Goal: Task Accomplishment & Management: Manage account settings

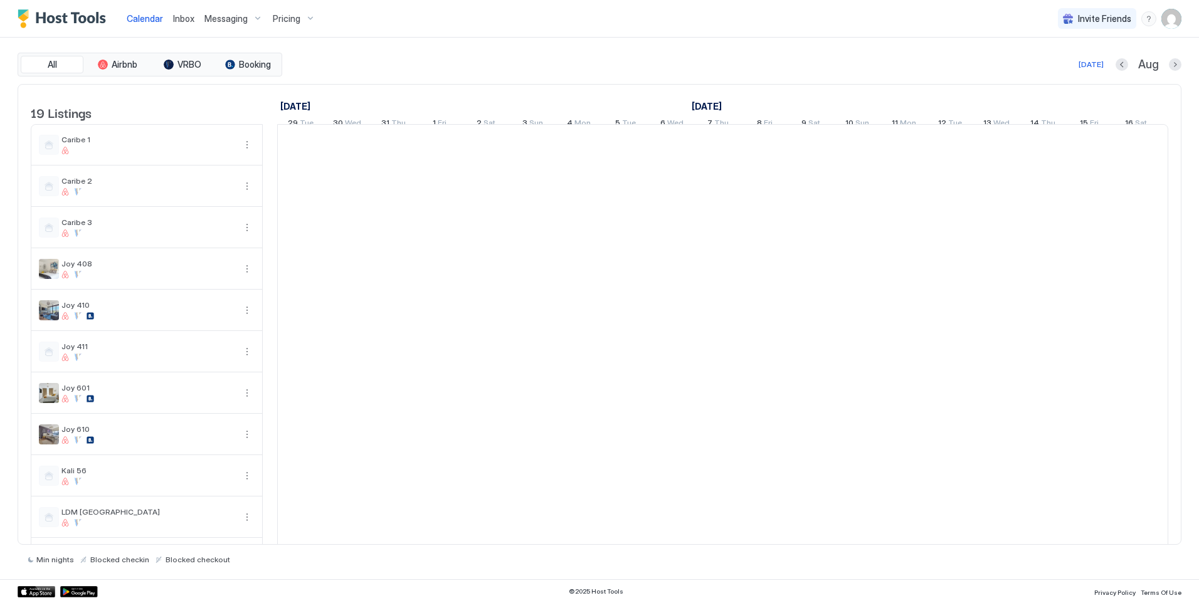
scroll to position [0, 697]
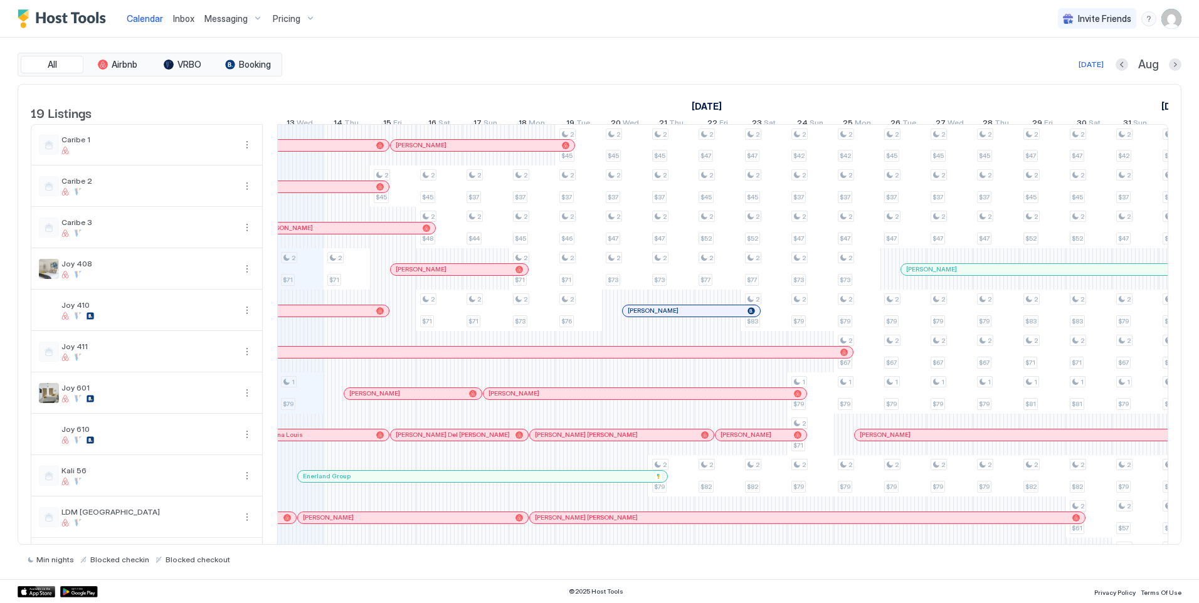
click at [238, 18] on span "Messaging" at bounding box center [225, 18] width 43 height 11
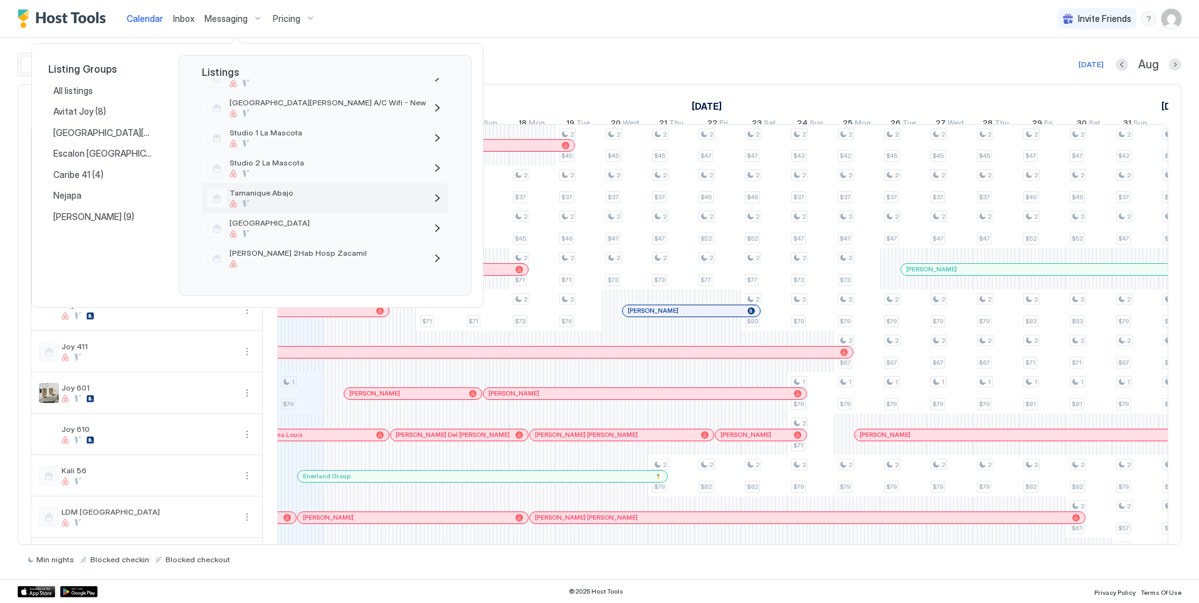
scroll to position [420, 0]
click at [295, 260] on div at bounding box center [327, 264] width 196 height 8
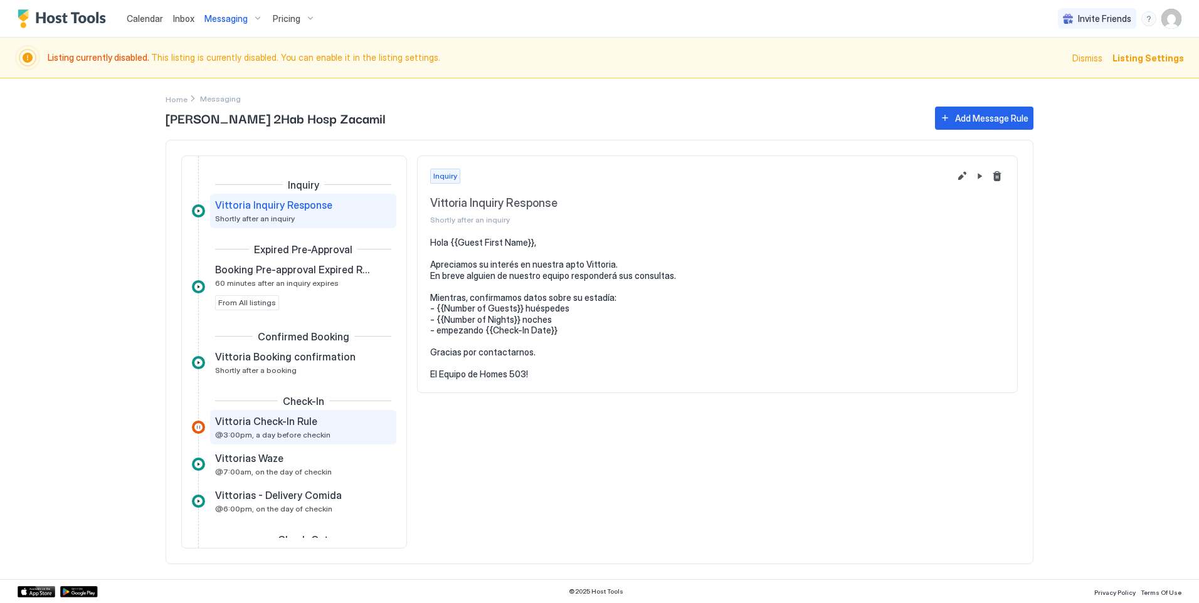
click at [308, 416] on span "Vittoria Check-In Rule" at bounding box center [266, 421] width 102 height 13
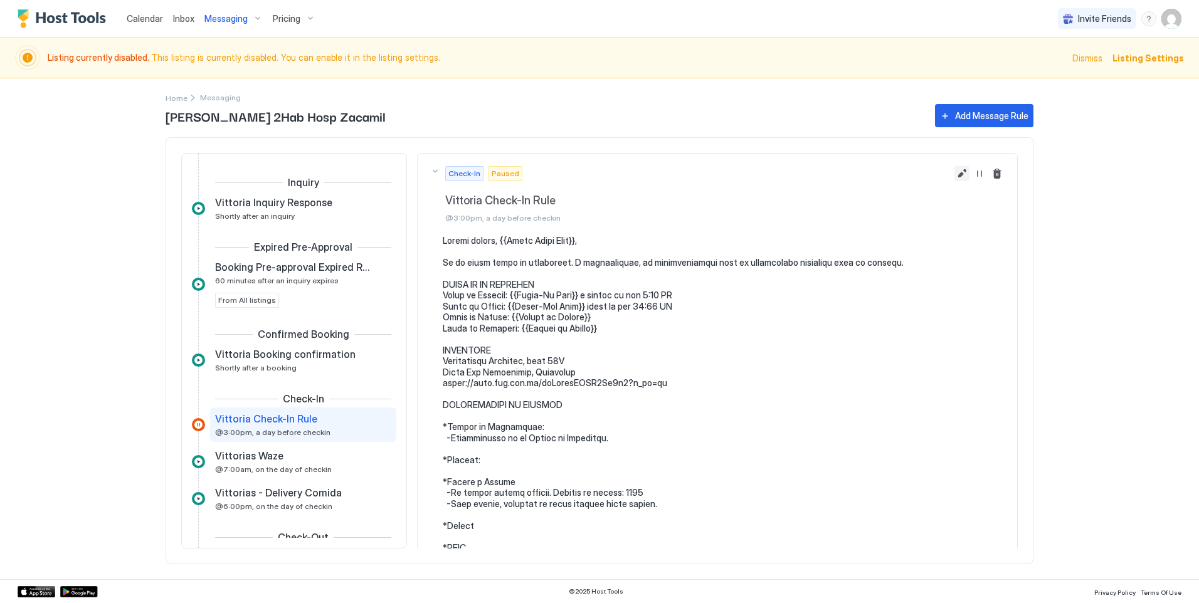
click at [954, 168] on button "Edit message rule" at bounding box center [961, 173] width 15 height 15
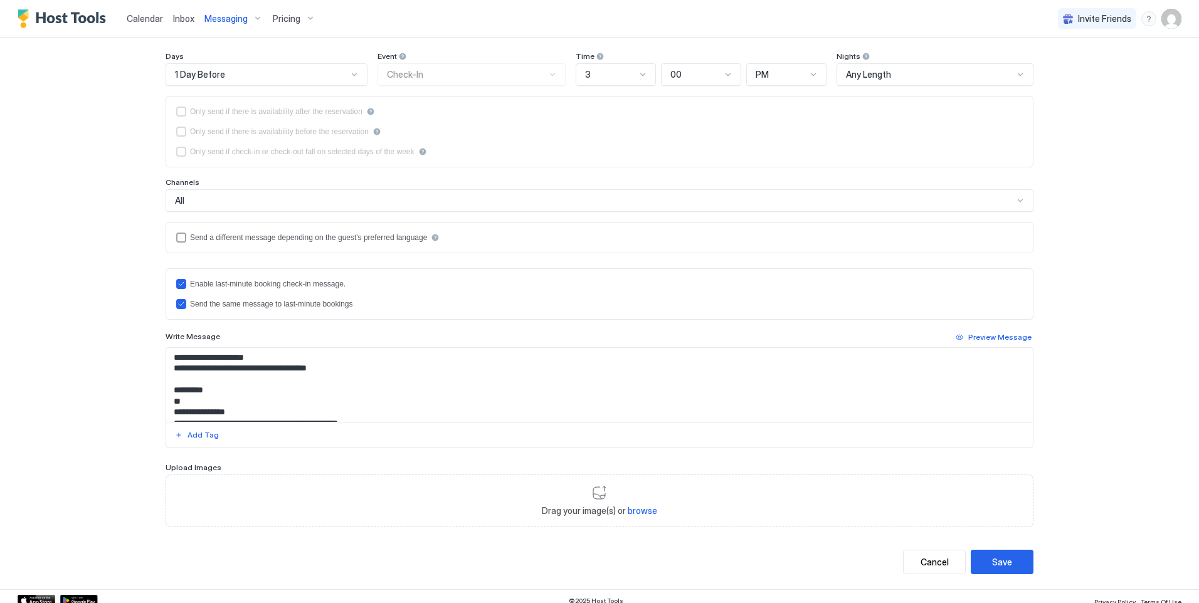
scroll to position [188, 0]
click at [206, 388] on textarea "Input Field" at bounding box center [599, 385] width 866 height 74
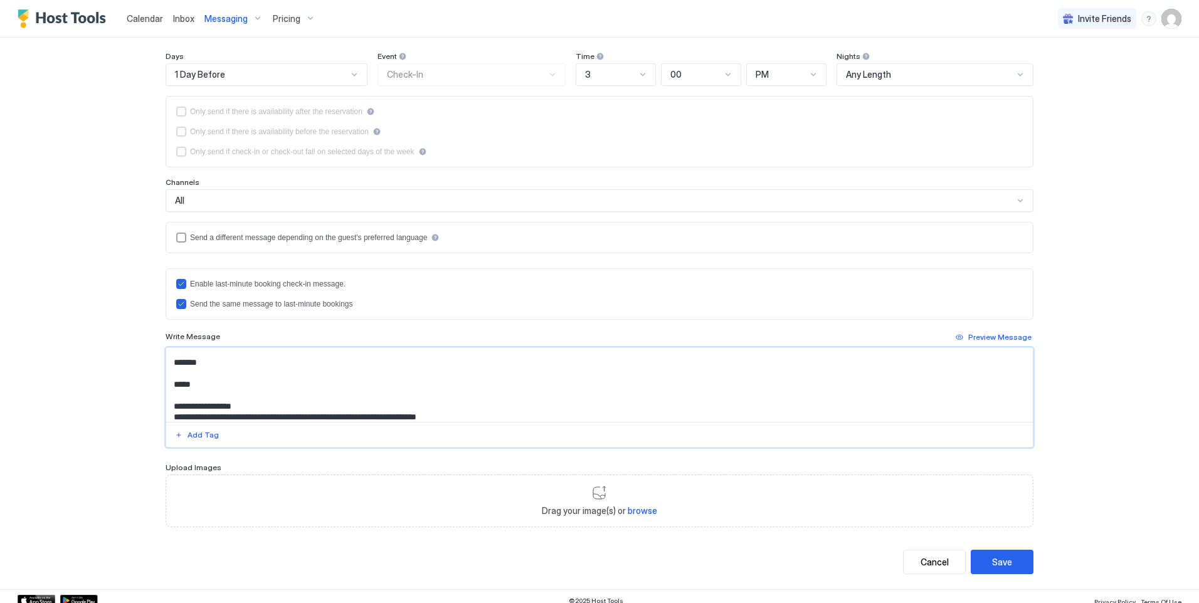
scroll to position [313, 0]
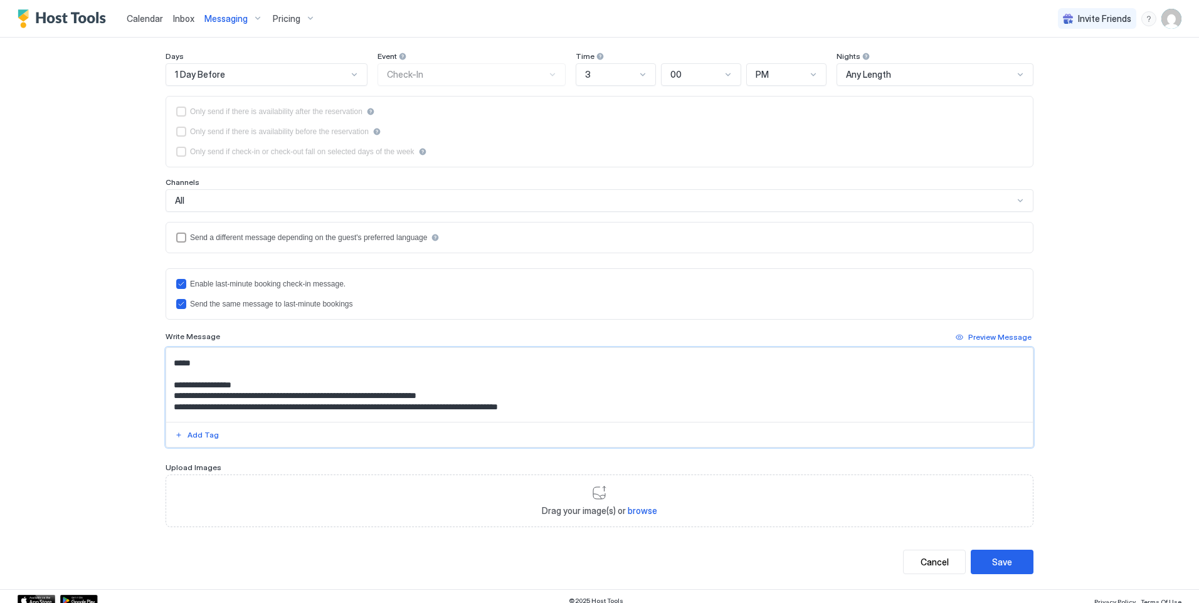
click at [199, 367] on textarea "Input Field" at bounding box center [599, 385] width 866 height 74
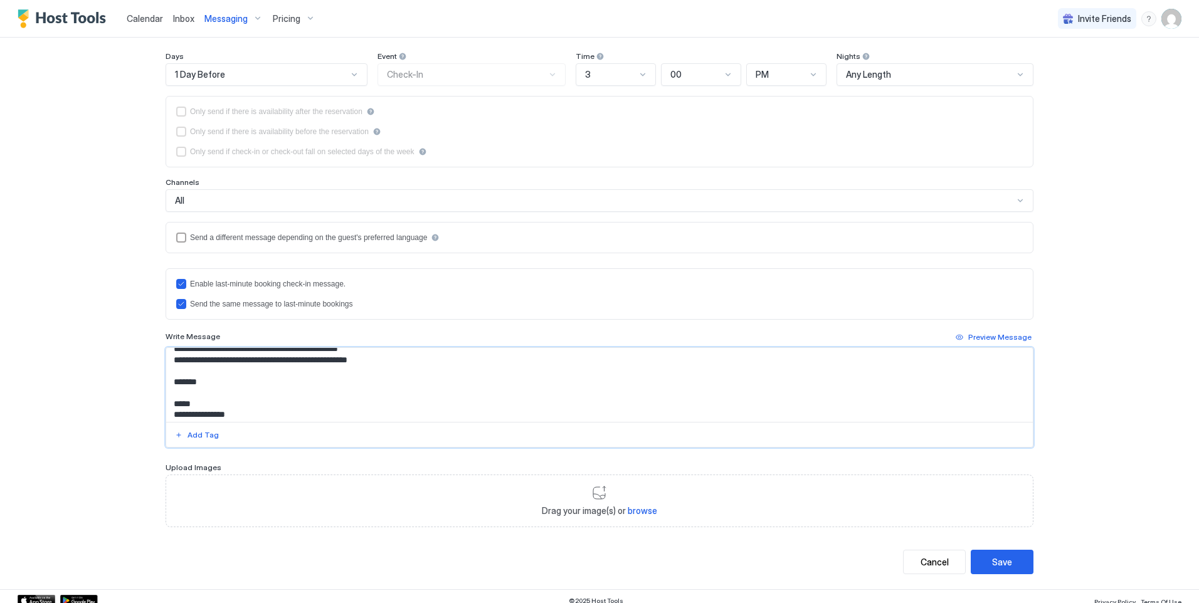
drag, startPoint x: 202, startPoint y: 382, endPoint x: 167, endPoint y: 384, distance: 35.2
click at [167, 384] on textarea "Input Field" at bounding box center [599, 385] width 866 height 74
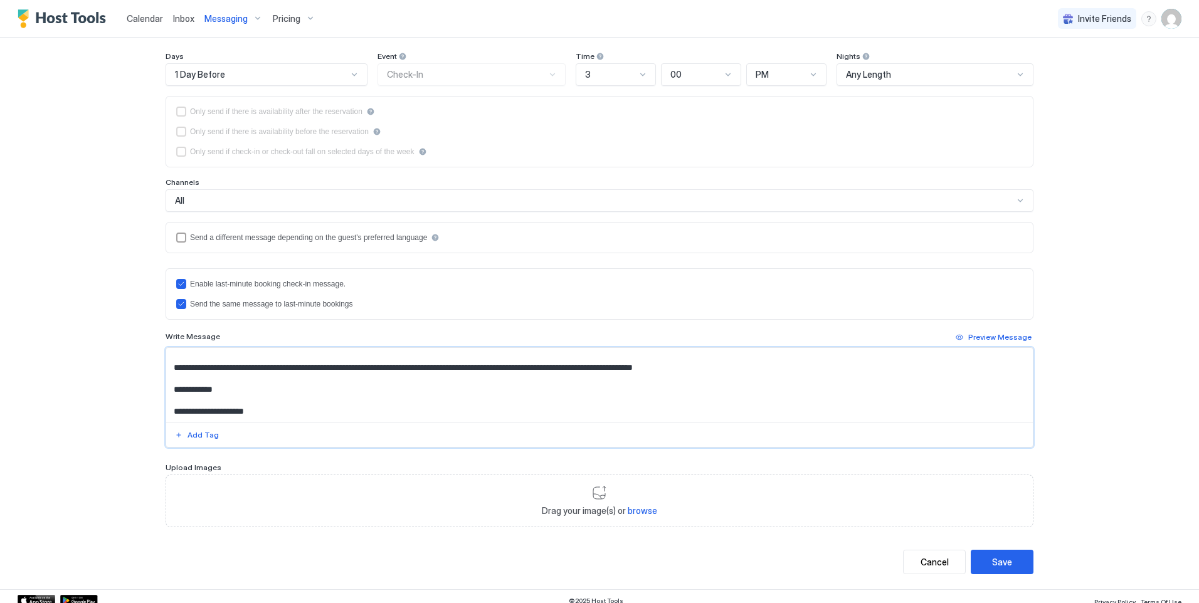
scroll to position [197, 0]
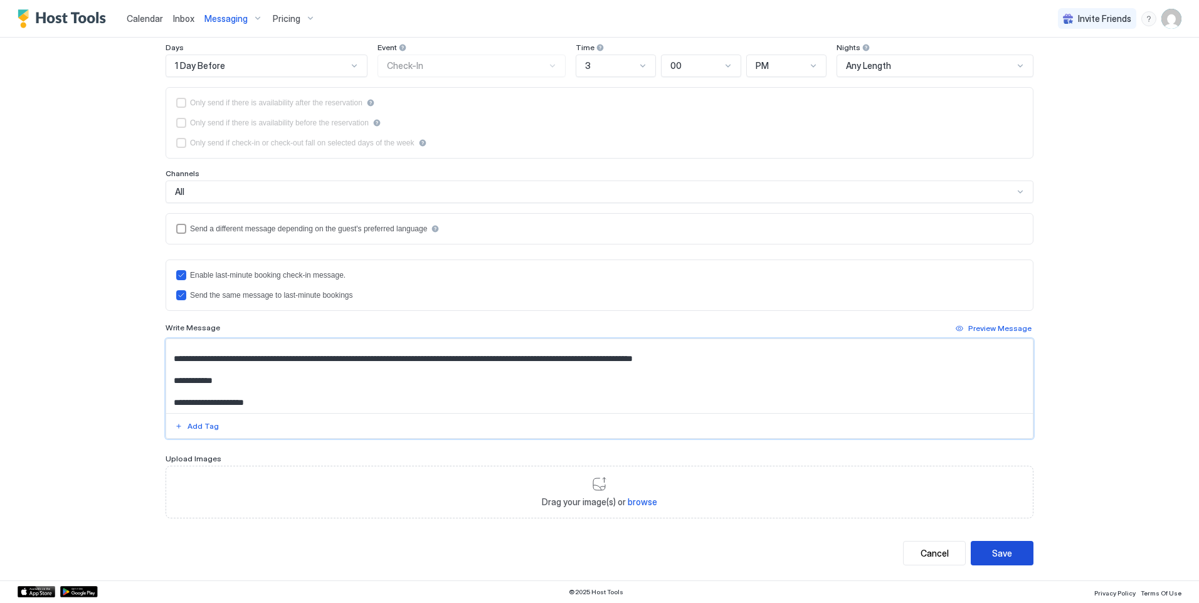
type textarea "**********"
click at [1008, 551] on button "Save" at bounding box center [1002, 553] width 63 height 24
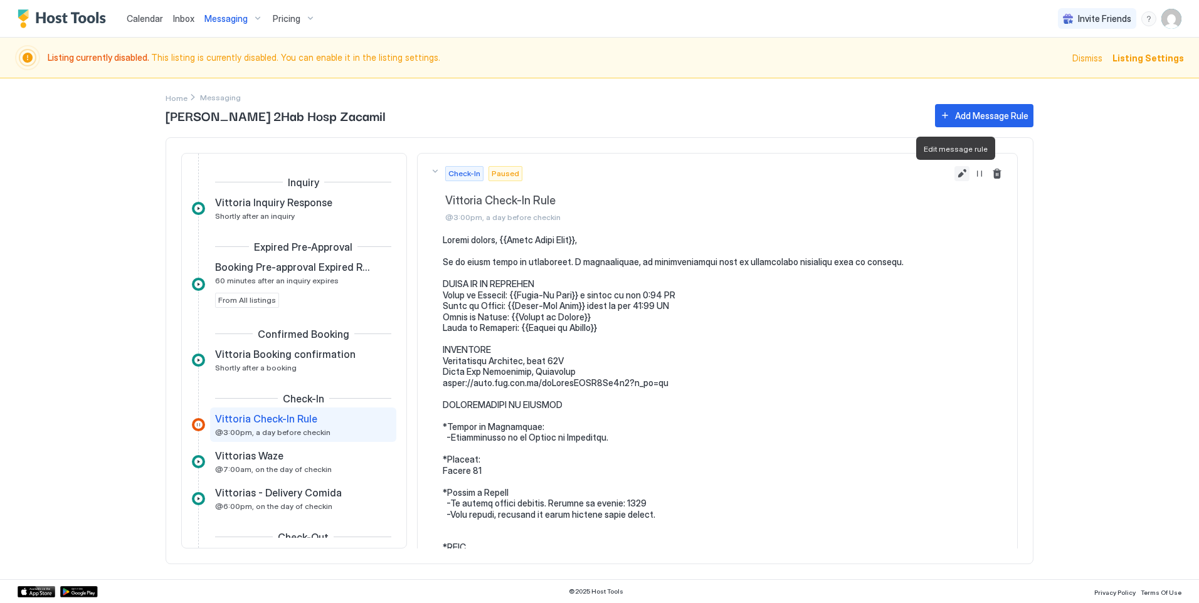
click at [954, 179] on button "Edit message rule" at bounding box center [961, 173] width 15 height 15
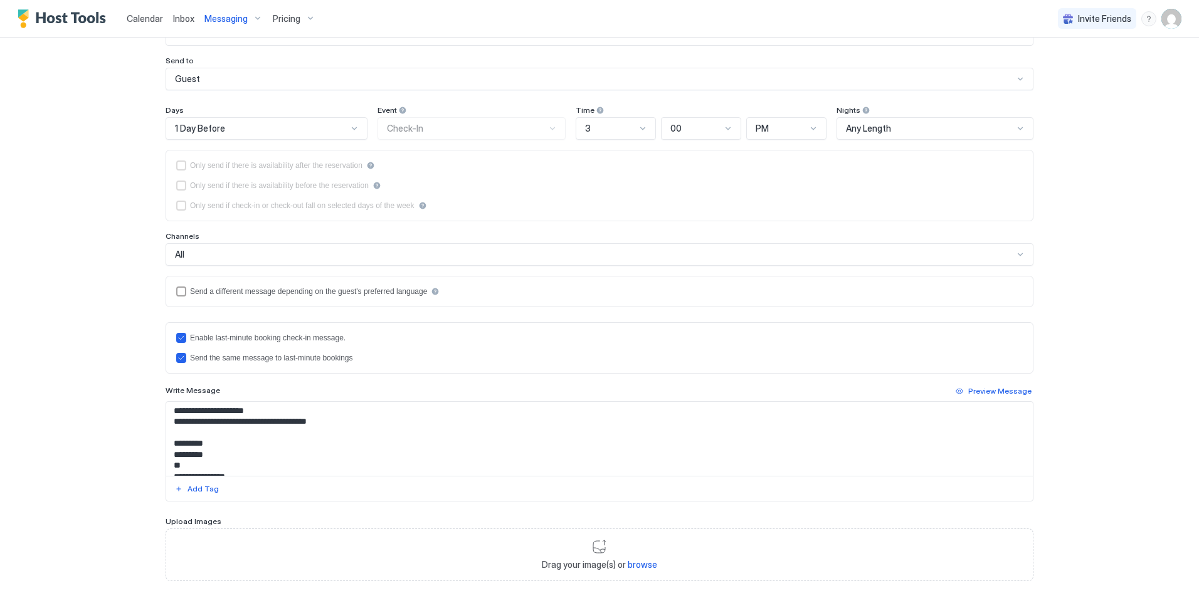
scroll to position [251, 0]
click at [184, 447] on textarea "Input Field" at bounding box center [599, 439] width 866 height 74
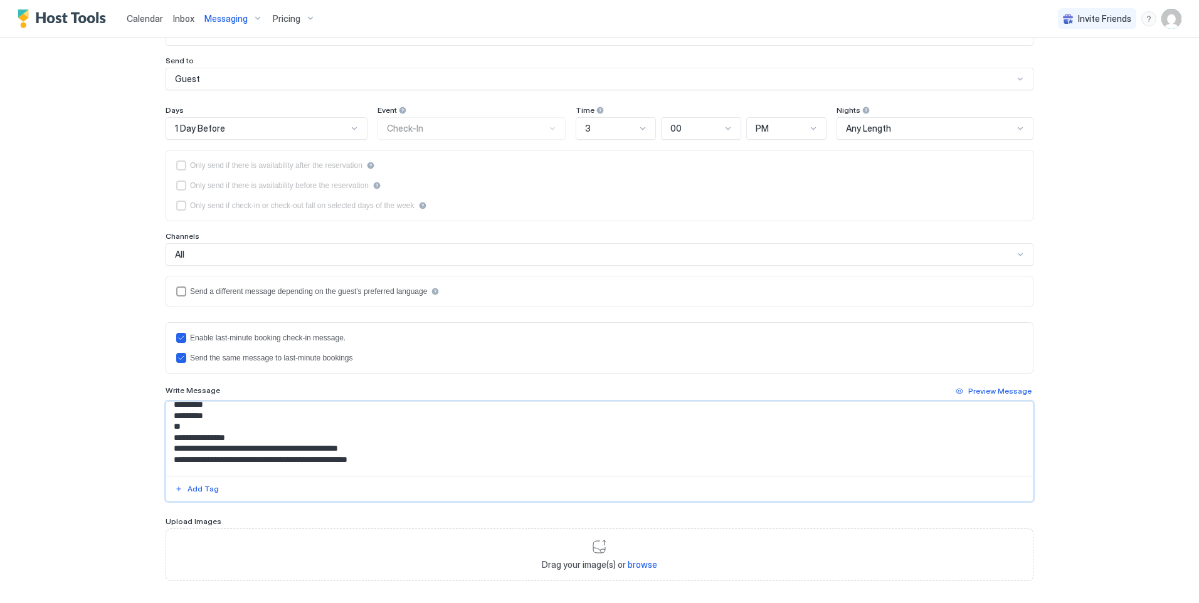
scroll to position [225, 0]
drag, startPoint x: 279, startPoint y: 468, endPoint x: 237, endPoint y: 438, distance: 51.7
click at [238, 437] on textarea "Input Field" at bounding box center [599, 439] width 866 height 74
click at [300, 443] on textarea "Input Field" at bounding box center [599, 439] width 866 height 74
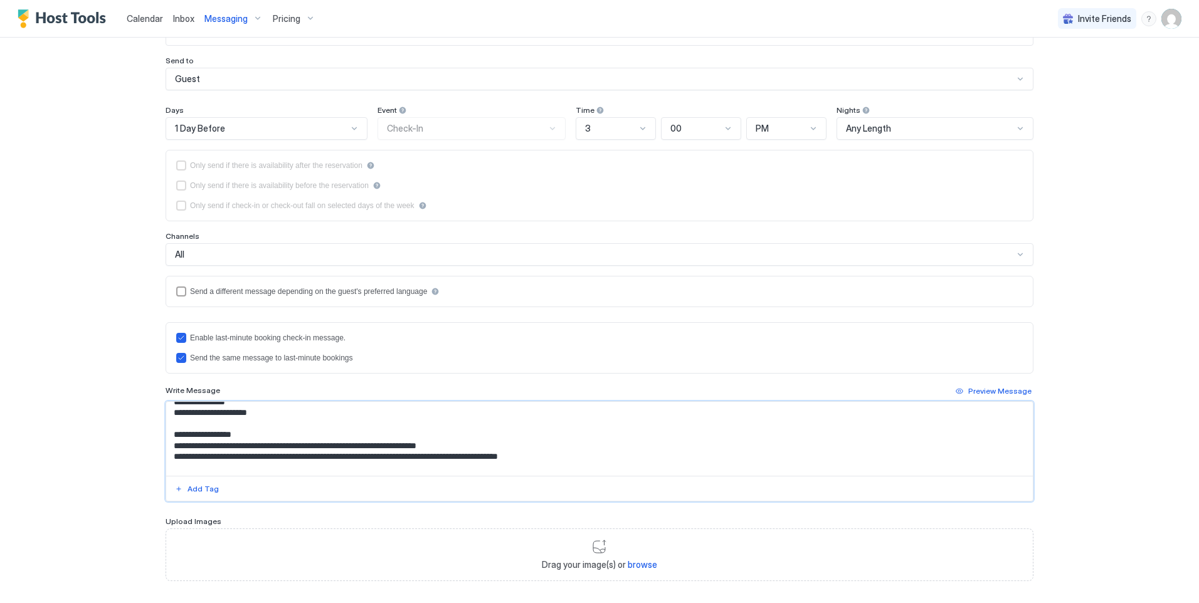
scroll to position [288, 0]
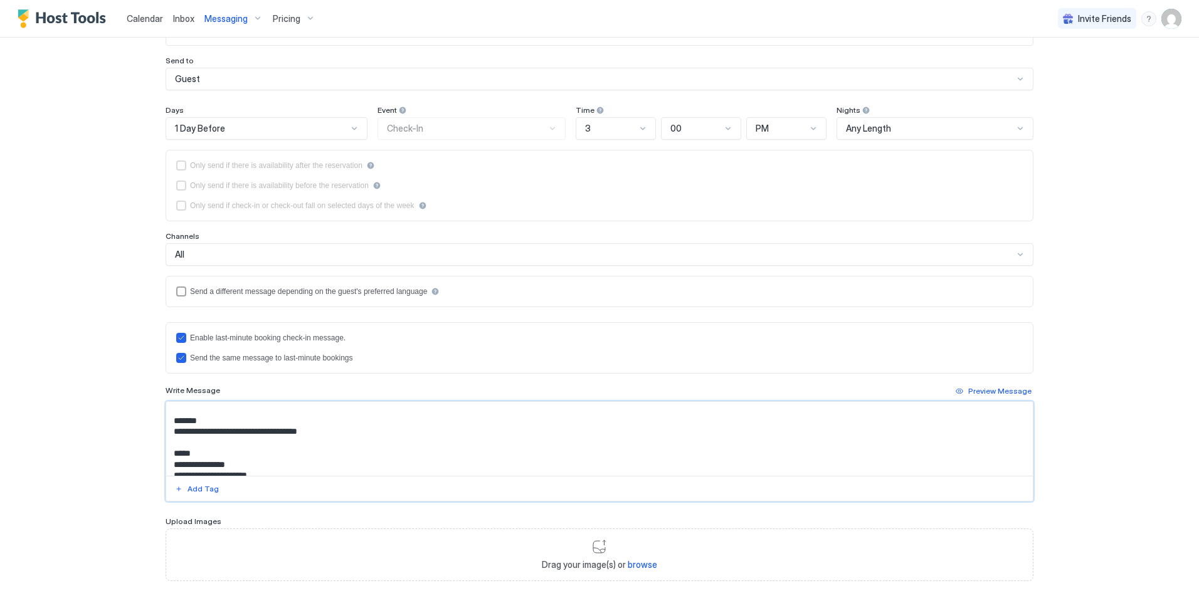
click at [321, 434] on textarea "Input Field" at bounding box center [599, 439] width 866 height 74
click at [488, 431] on textarea "Input Field" at bounding box center [599, 439] width 866 height 74
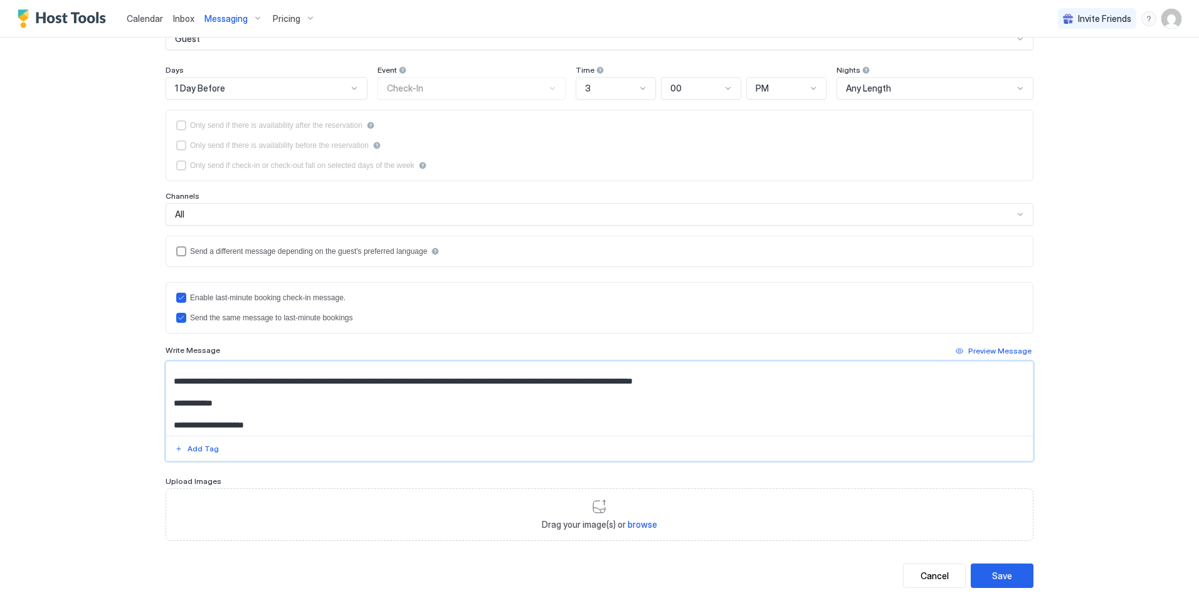
scroll to position [197, 0]
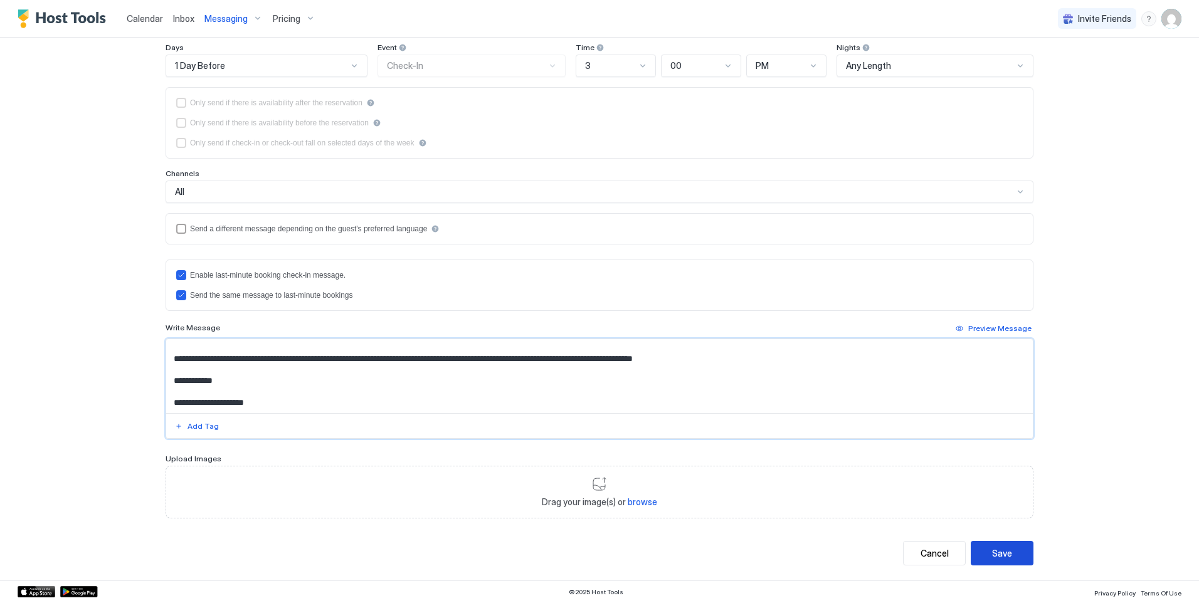
type textarea "**********"
click at [1009, 547] on button "Save" at bounding box center [1002, 553] width 63 height 24
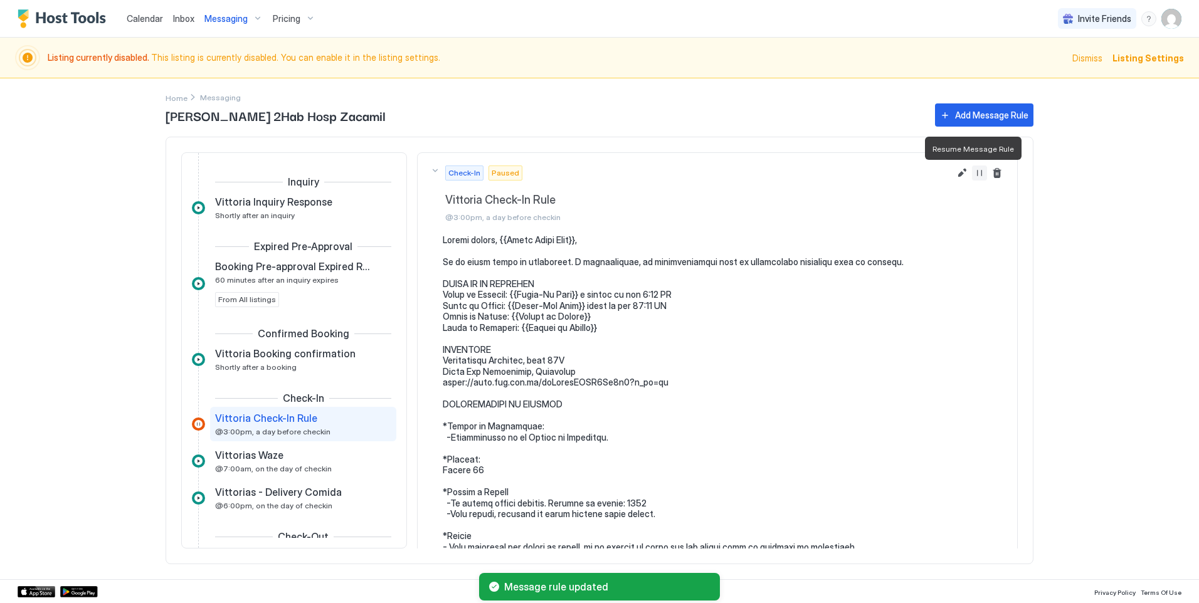
click at [972, 173] on button "Resume Message Rule" at bounding box center [979, 173] width 15 height 15
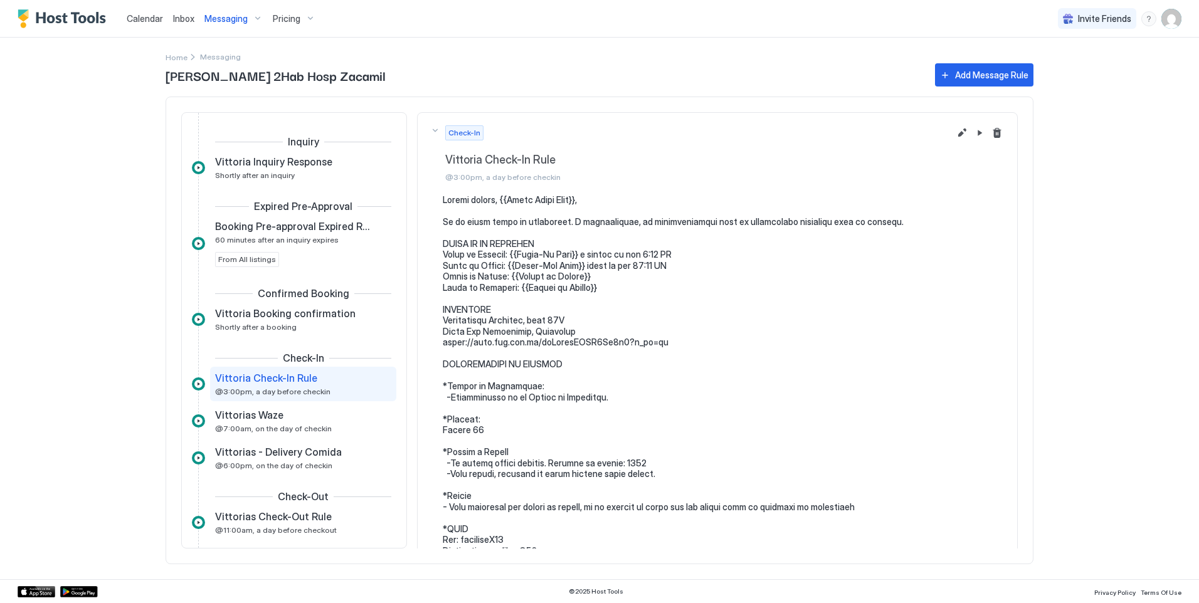
drag, startPoint x: 224, startPoint y: 21, endPoint x: 122, endPoint y: 73, distance: 115.0
click at [122, 73] on div "Calendar Inbox Messaging Pricing Invite Friends LE Home Messaging Vittoria Apto…" at bounding box center [599, 301] width 1199 height 603
click at [966, 76] on div "Add Message Rule" at bounding box center [991, 74] width 73 height 13
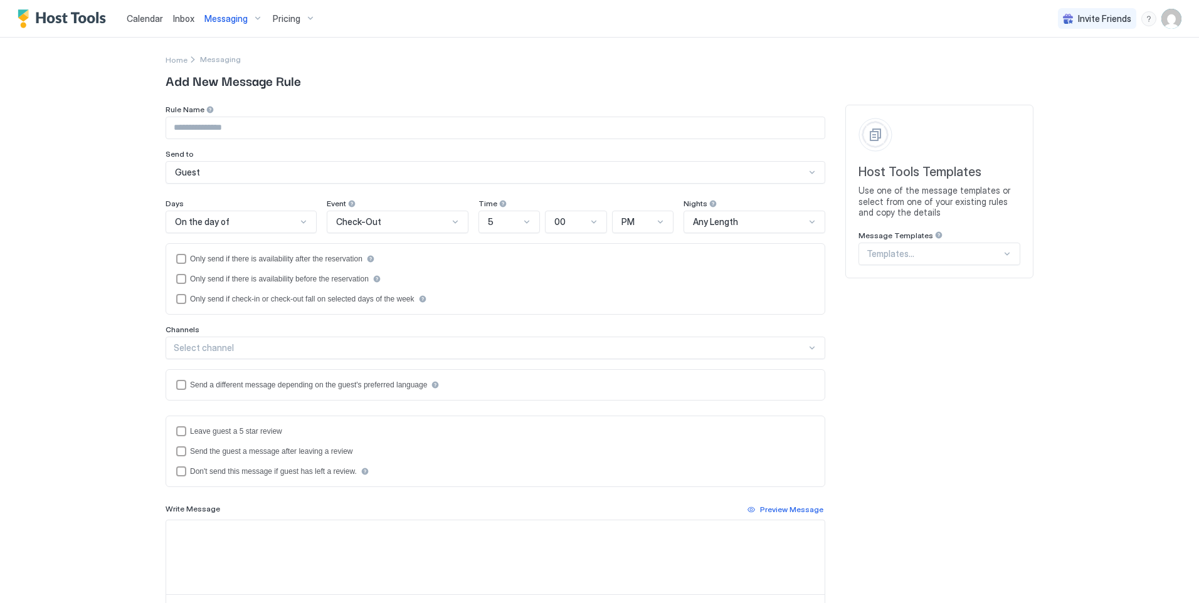
click at [989, 261] on div "Templates..." at bounding box center [939, 254] width 162 height 23
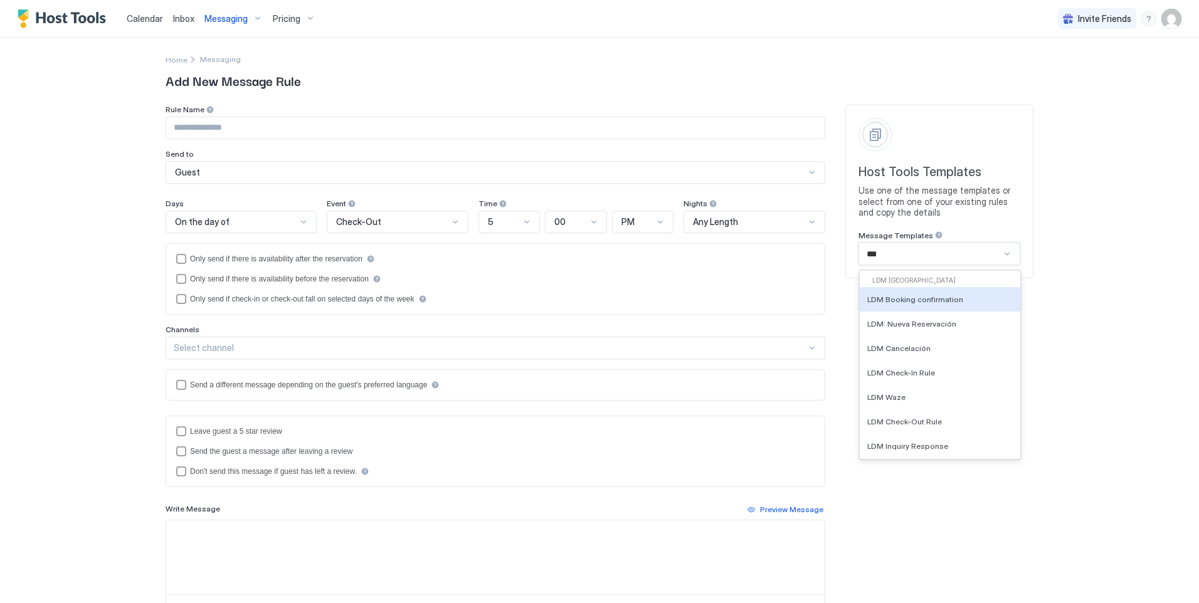
type input "***"
click at [957, 320] on div "LDM: Nueva Reservación" at bounding box center [939, 323] width 145 height 9
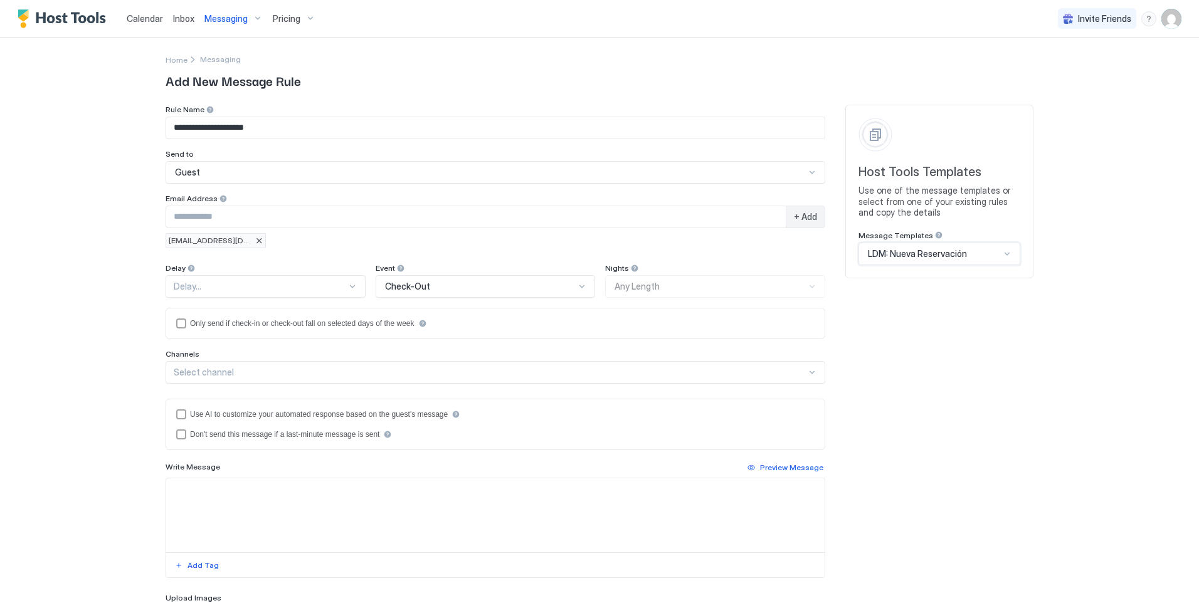
type input "**********"
type textarea "**********"
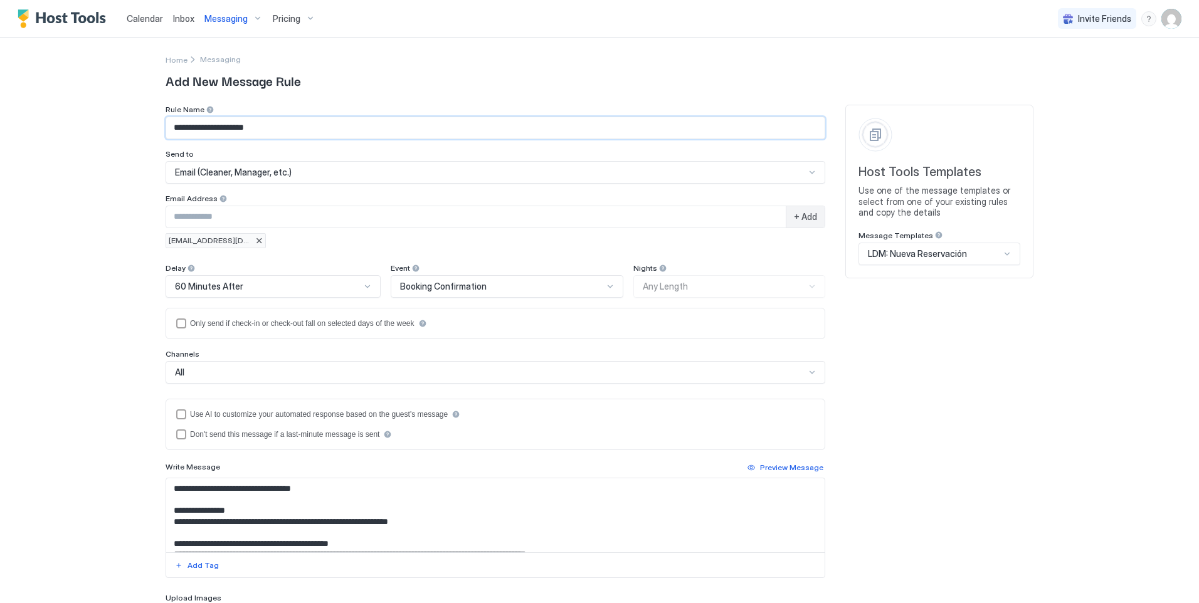
drag, startPoint x: 186, startPoint y: 127, endPoint x: 145, endPoint y: 127, distance: 41.4
click at [148, 127] on div "**********" at bounding box center [599, 379] width 903 height 682
type input "**********"
click at [255, 243] on div at bounding box center [259, 241] width 8 height 8
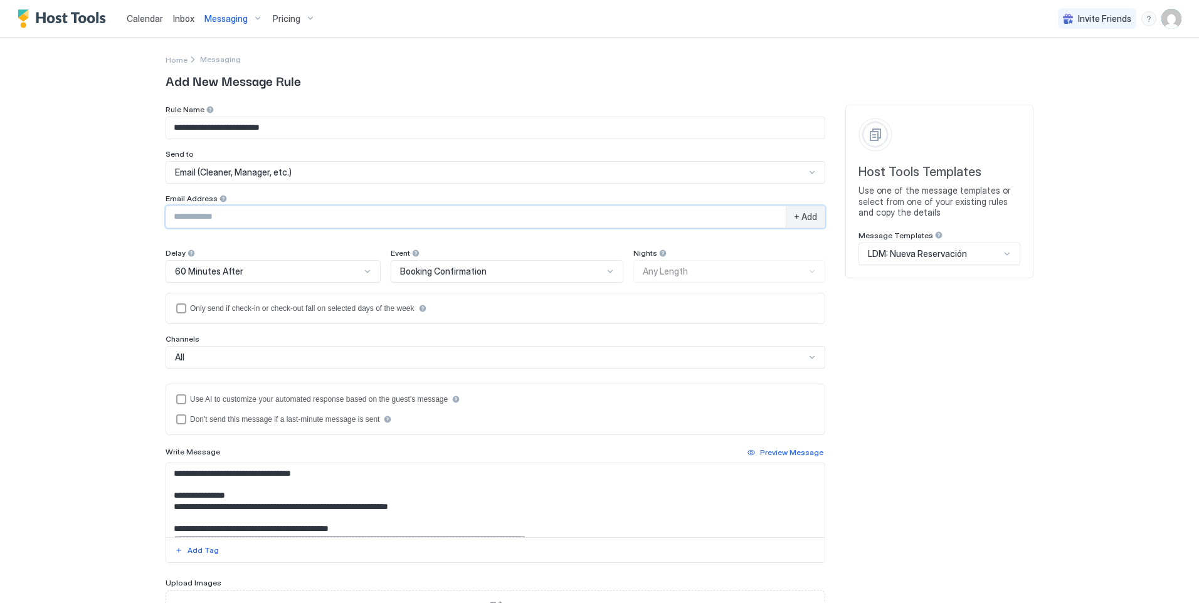
click at [208, 212] on input "Input Field" at bounding box center [475, 216] width 619 height 21
type input "**********"
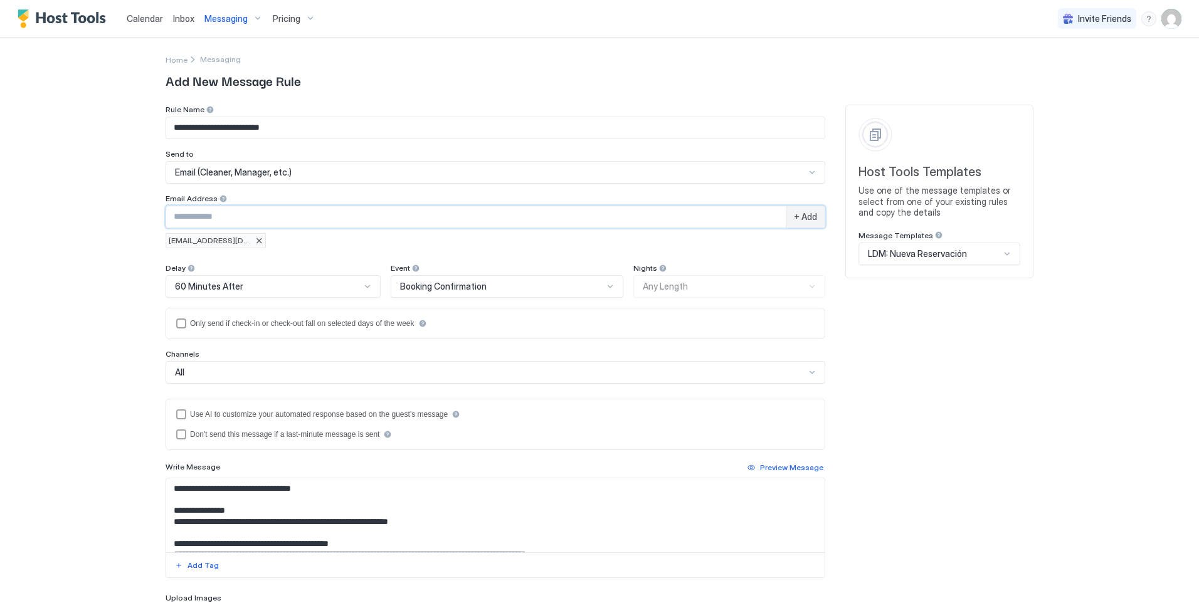
click at [235, 511] on textarea "**********" at bounding box center [495, 515] width 658 height 74
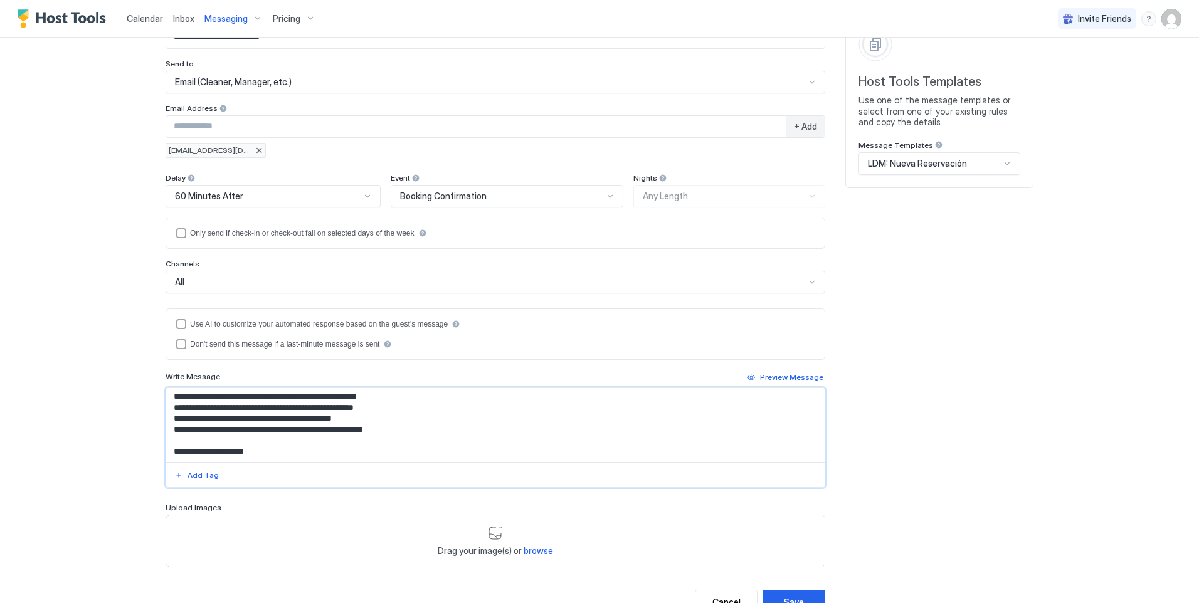
scroll to position [125, 0]
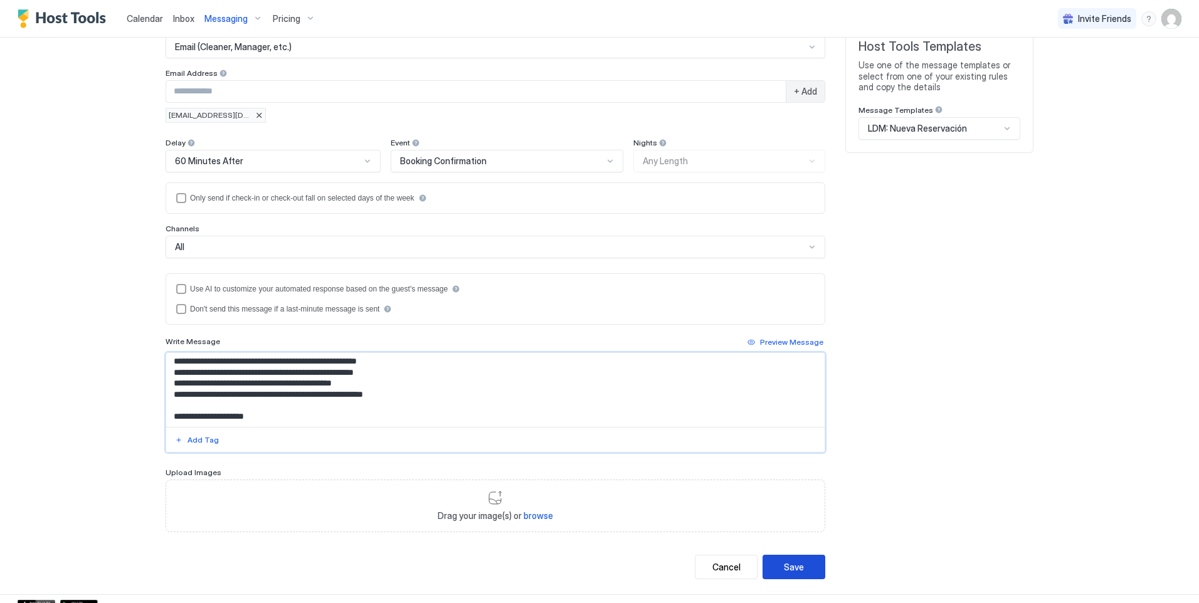
type textarea "**********"
click at [811, 569] on button "Save" at bounding box center [793, 567] width 63 height 24
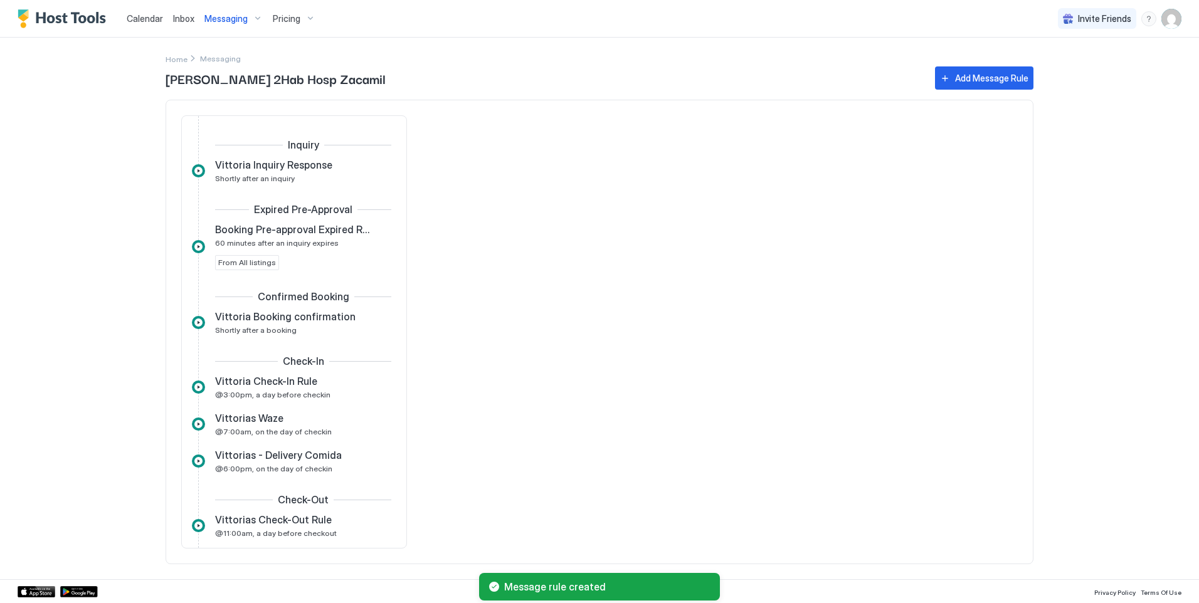
scroll to position [28, 0]
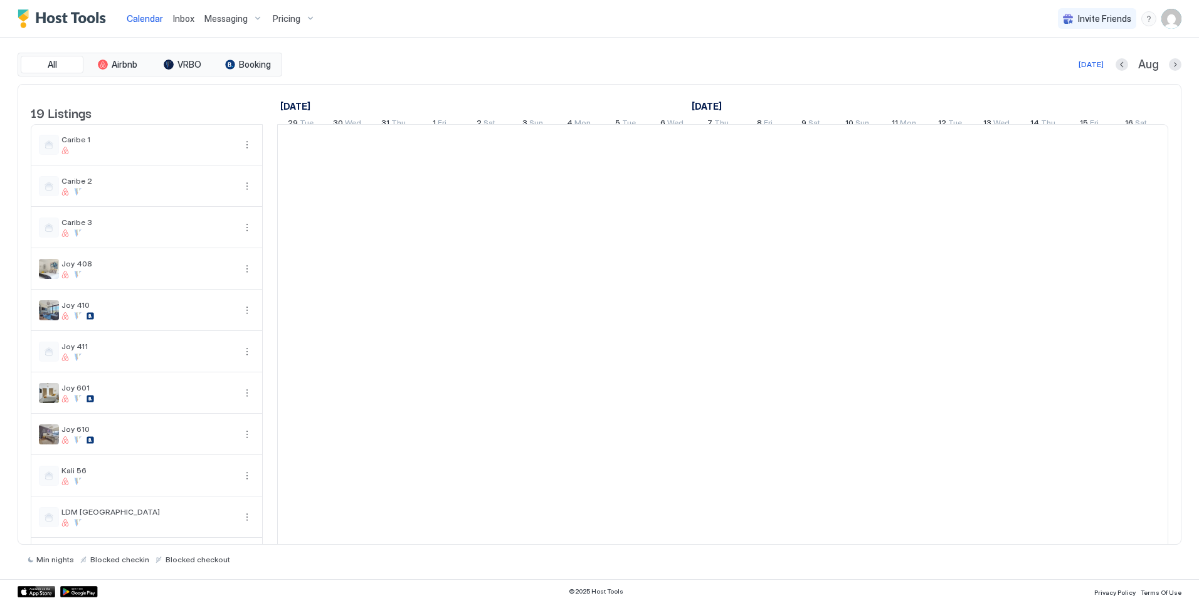
scroll to position [0, 697]
click at [238, 18] on span "Messaging" at bounding box center [225, 18] width 43 height 11
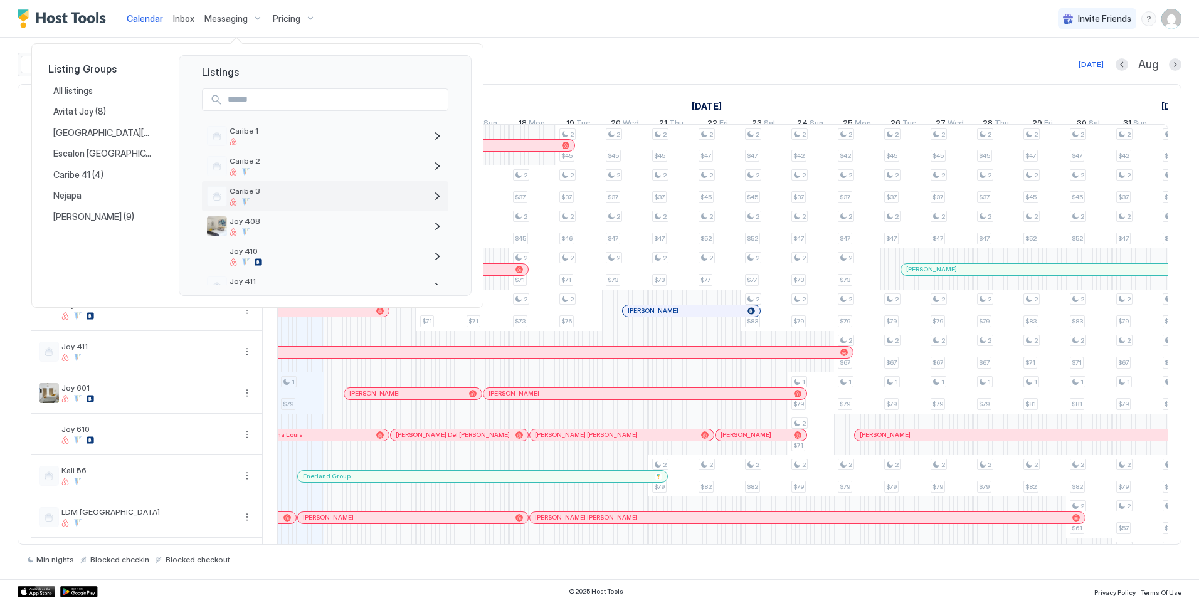
scroll to position [188, 0]
click at [303, 213] on span "LDM [GEOGRAPHIC_DATA]" at bounding box center [327, 213] width 196 height 9
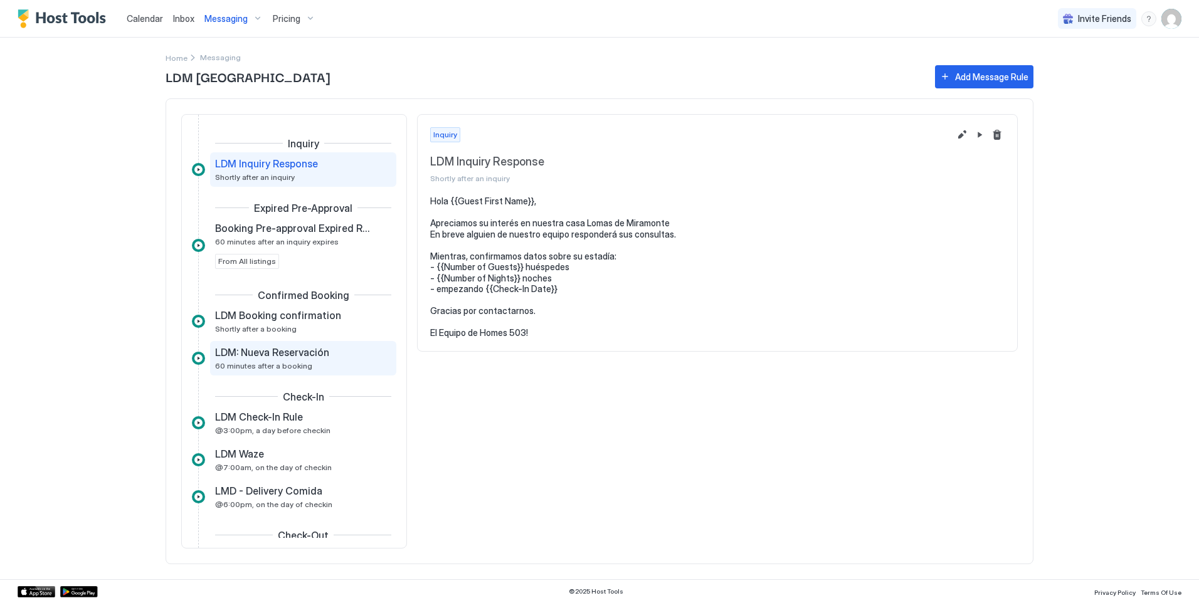
click at [317, 354] on span "LDM: Nueva Reservación" at bounding box center [272, 352] width 114 height 13
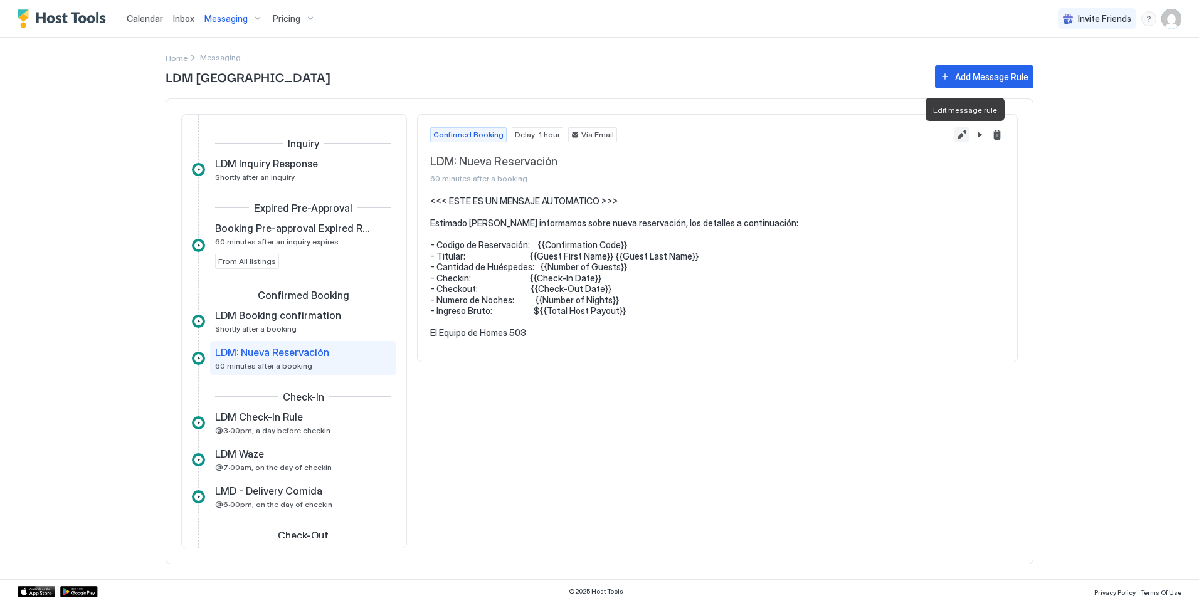
click at [962, 134] on button "Edit message rule" at bounding box center [961, 134] width 15 height 15
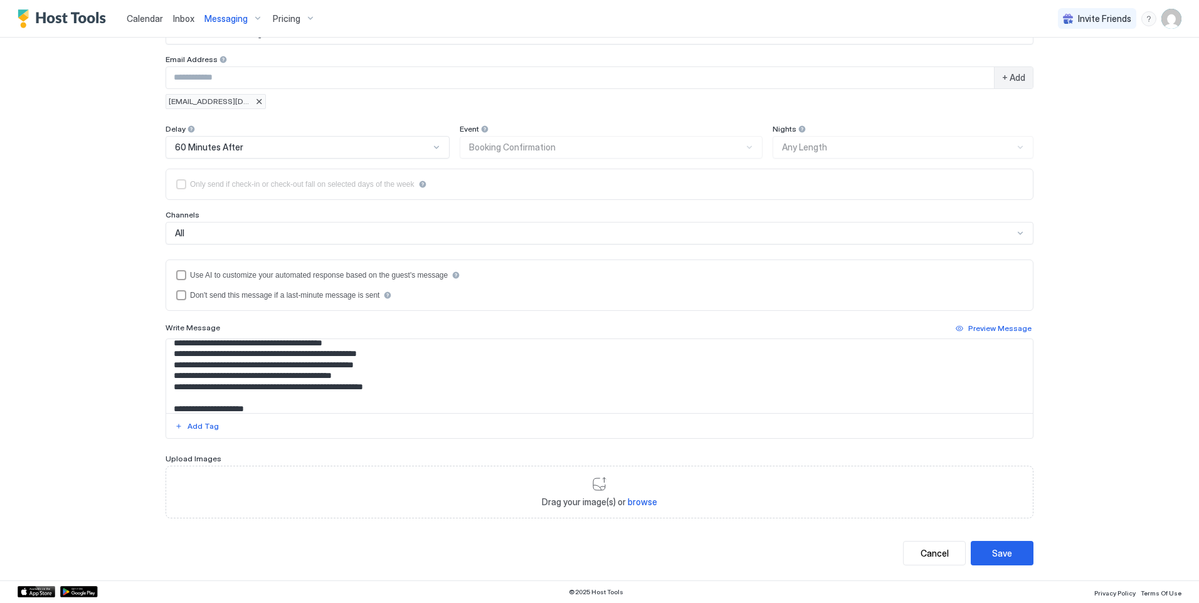
scroll to position [90, 0]
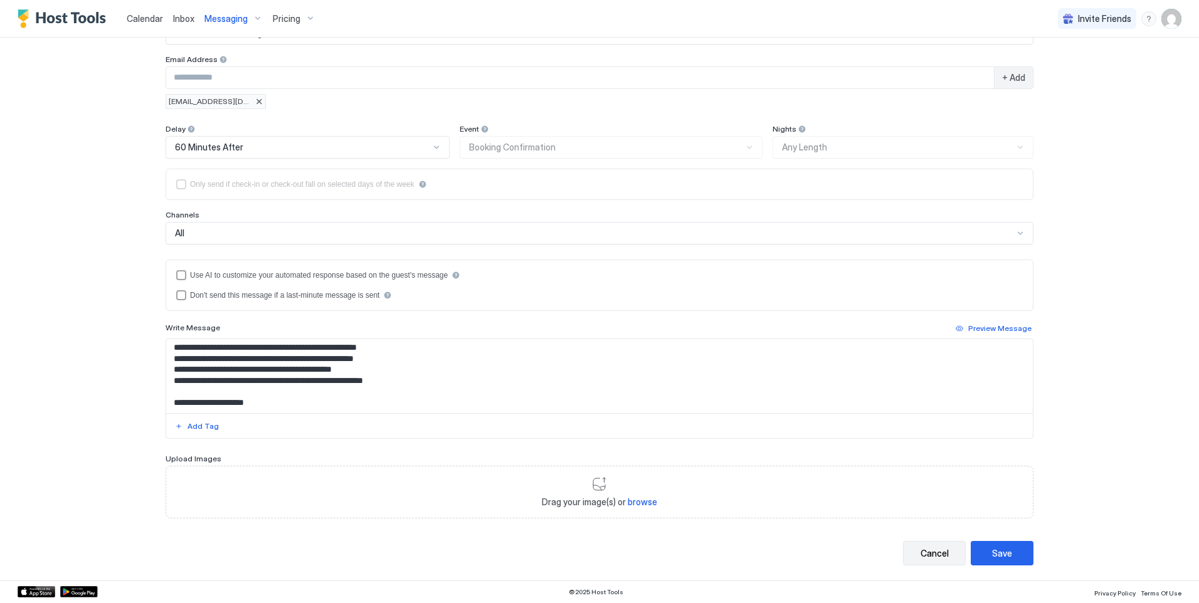
click at [904, 545] on button "Cancel" at bounding box center [934, 553] width 63 height 24
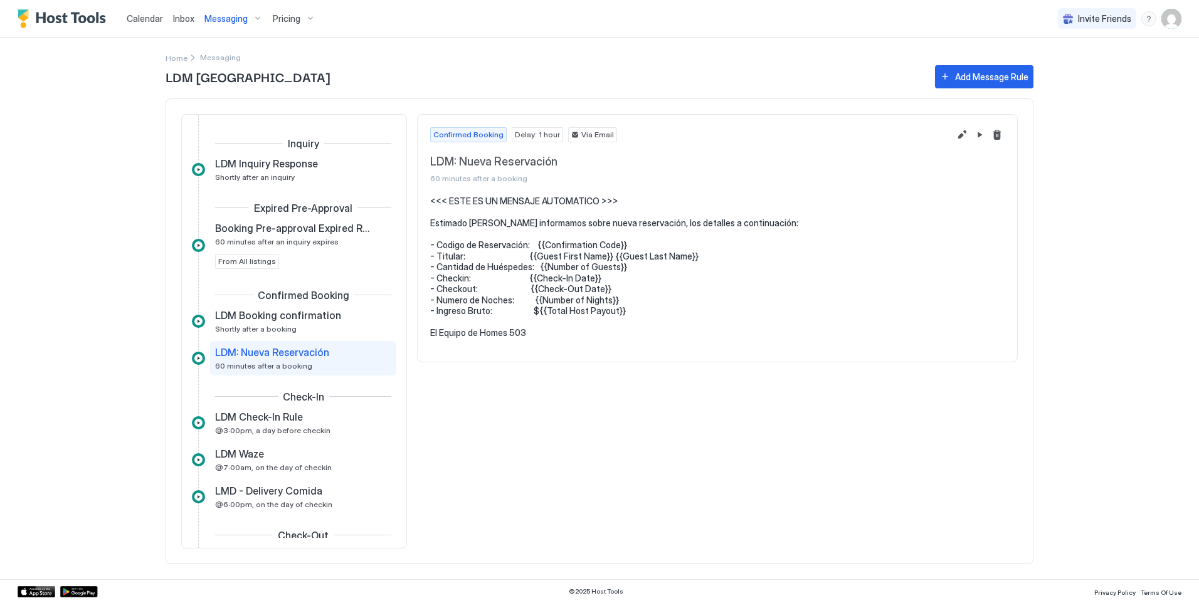
scroll to position [0, 0]
